Goal: Task Accomplishment & Management: Manage account settings

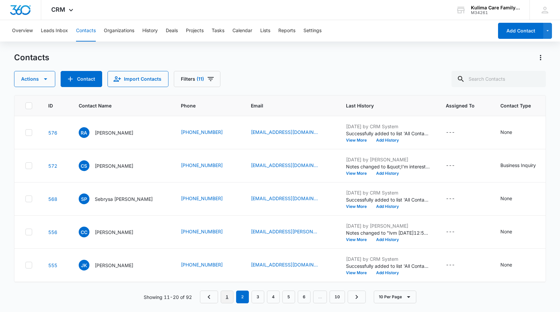
click at [231, 299] on link "1" at bounding box center [227, 297] width 13 height 13
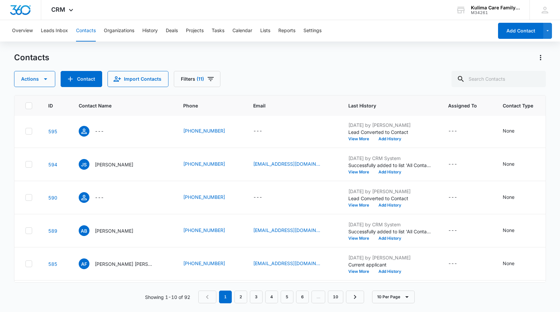
scroll to position [170, 0]
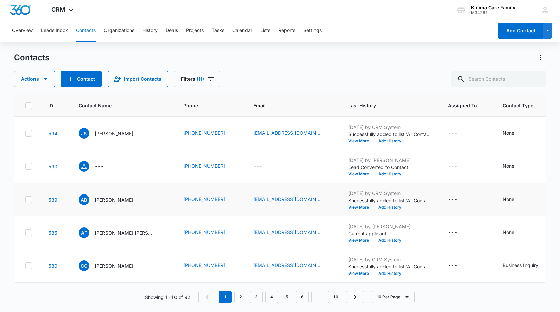
click at [29, 198] on icon at bounding box center [29, 199] width 4 height 3
click at [25, 200] on input "checkbox" at bounding box center [25, 200] width 0 height 0
click at [42, 79] on icon "button" at bounding box center [46, 79] width 8 height 8
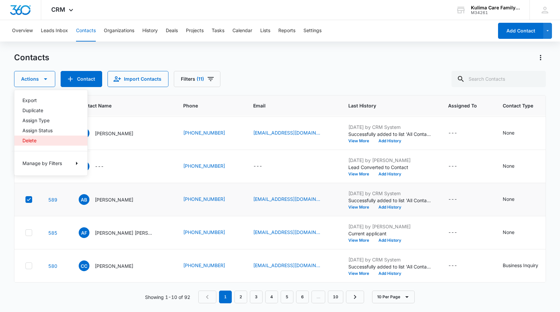
click at [34, 143] on div "Delete" at bounding box center [46, 140] width 49 height 5
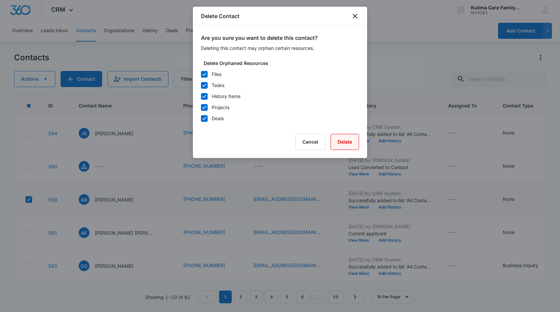
click at [348, 141] on button "Delete" at bounding box center [345, 142] width 28 height 16
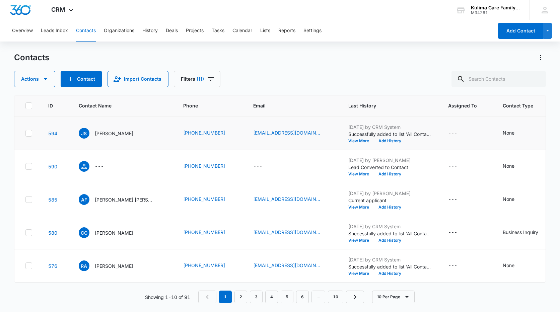
click at [30, 197] on icon at bounding box center [29, 200] width 6 height 6
click at [25, 200] on input "checkbox" at bounding box center [25, 200] width 0 height 0
click at [39, 79] on button "Actions" at bounding box center [34, 79] width 41 height 16
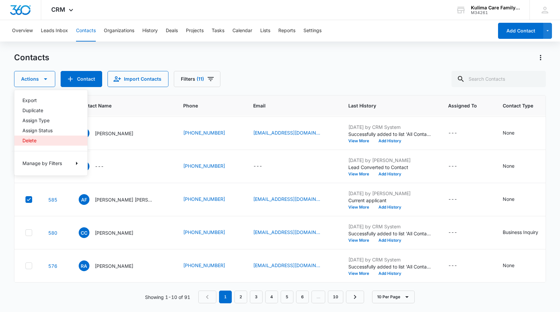
click at [30, 142] on div "Delete" at bounding box center [46, 140] width 49 height 5
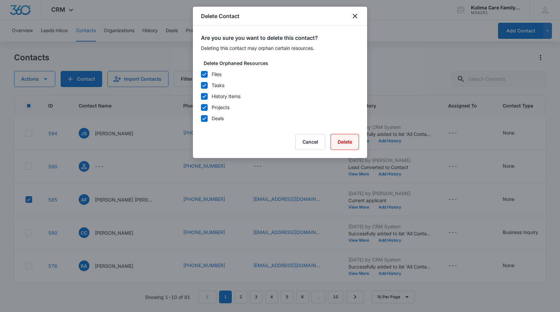
click at [354, 148] on button "Delete" at bounding box center [345, 142] width 28 height 16
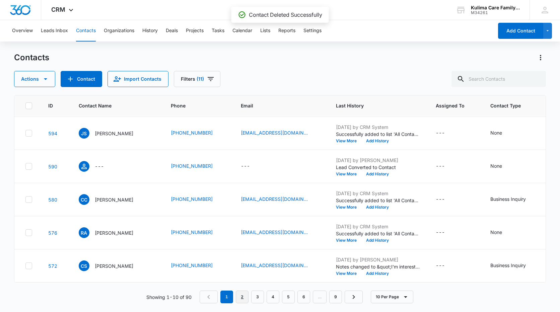
click at [243, 300] on link "2" at bounding box center [242, 297] width 13 height 13
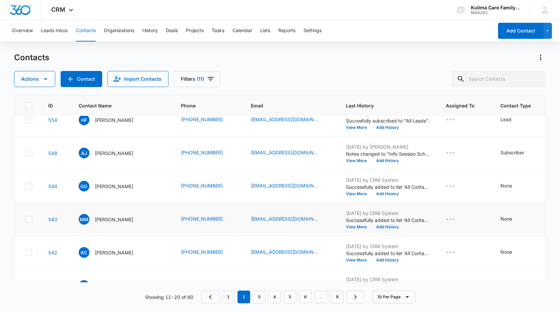
scroll to position [101, 0]
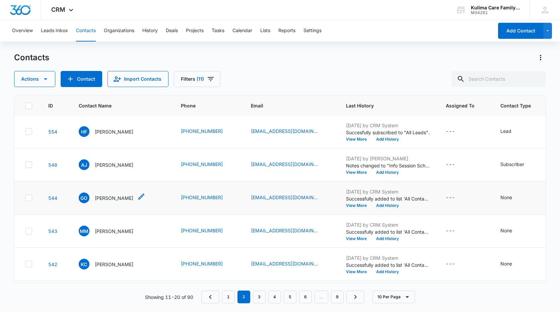
click at [100, 197] on p "[PERSON_NAME]" at bounding box center [114, 198] width 39 height 7
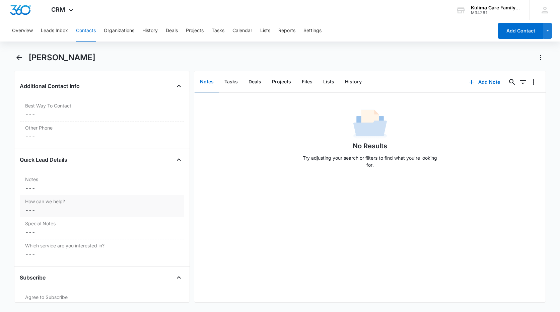
scroll to position [502, 0]
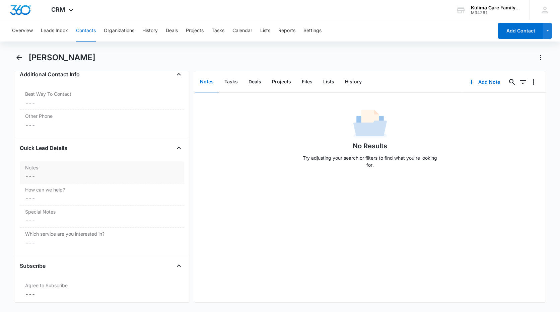
click at [50, 172] on div "Notes Cancel Save Changes ---" at bounding box center [102, 172] width 164 height 22
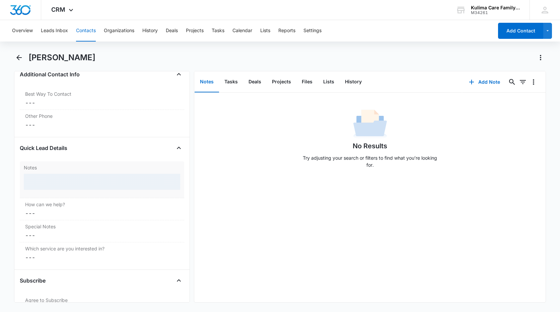
click at [50, 172] on div "Notes" at bounding box center [102, 179] width 164 height 37
click at [52, 181] on div at bounding box center [102, 182] width 156 height 16
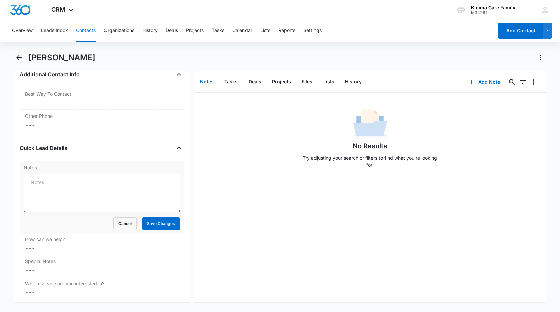
click at [52, 181] on textarea "Notes" at bounding box center [102, 193] width 156 height 38
type textarea "lvm [DATE]2:47pm"
click at [165, 221] on button "Save Changes" at bounding box center [161, 223] width 38 height 13
